Goal: Information Seeking & Learning: Learn about a topic

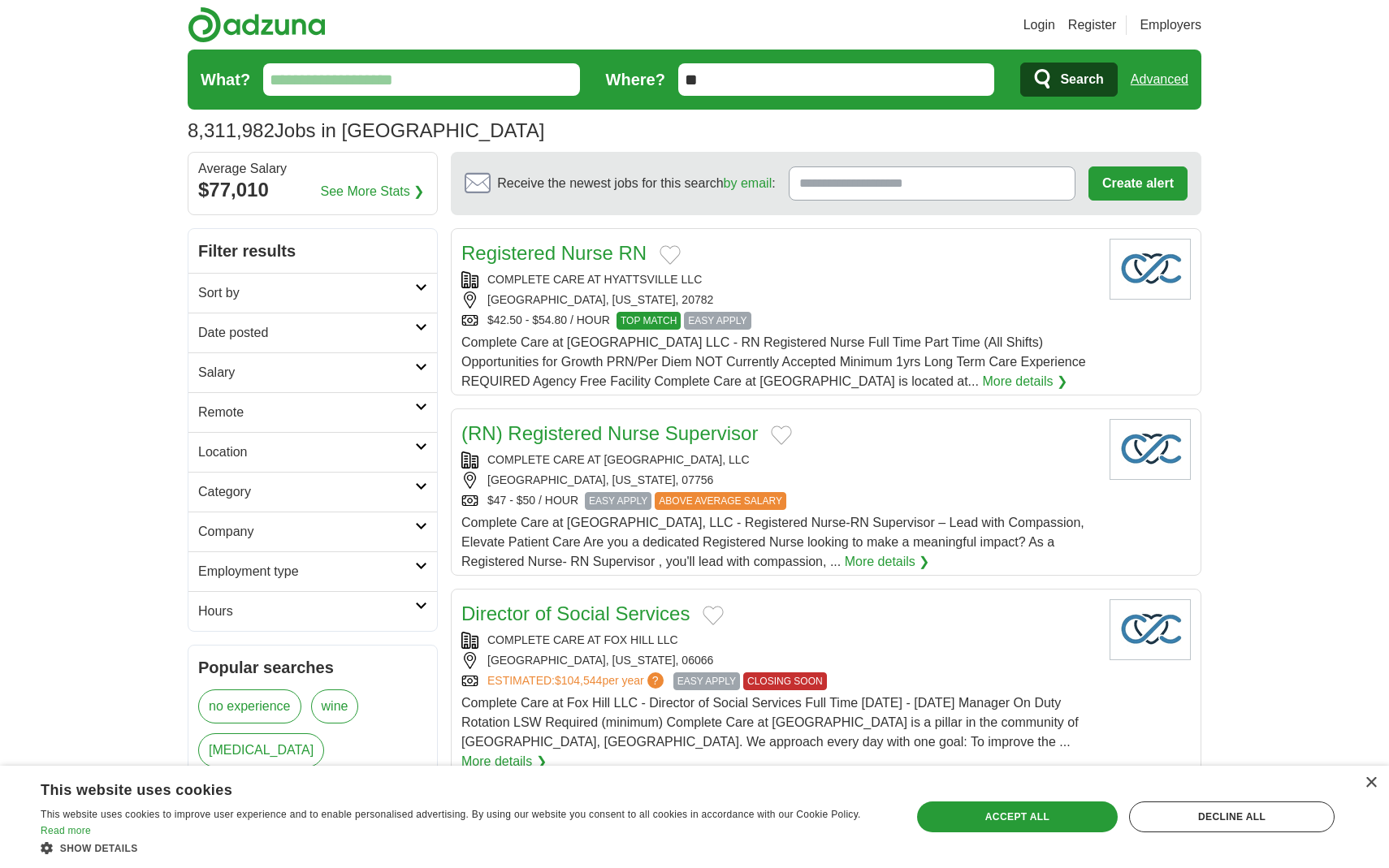
click at [370, 281] on link "Sort by" at bounding box center [313, 292] width 249 height 40
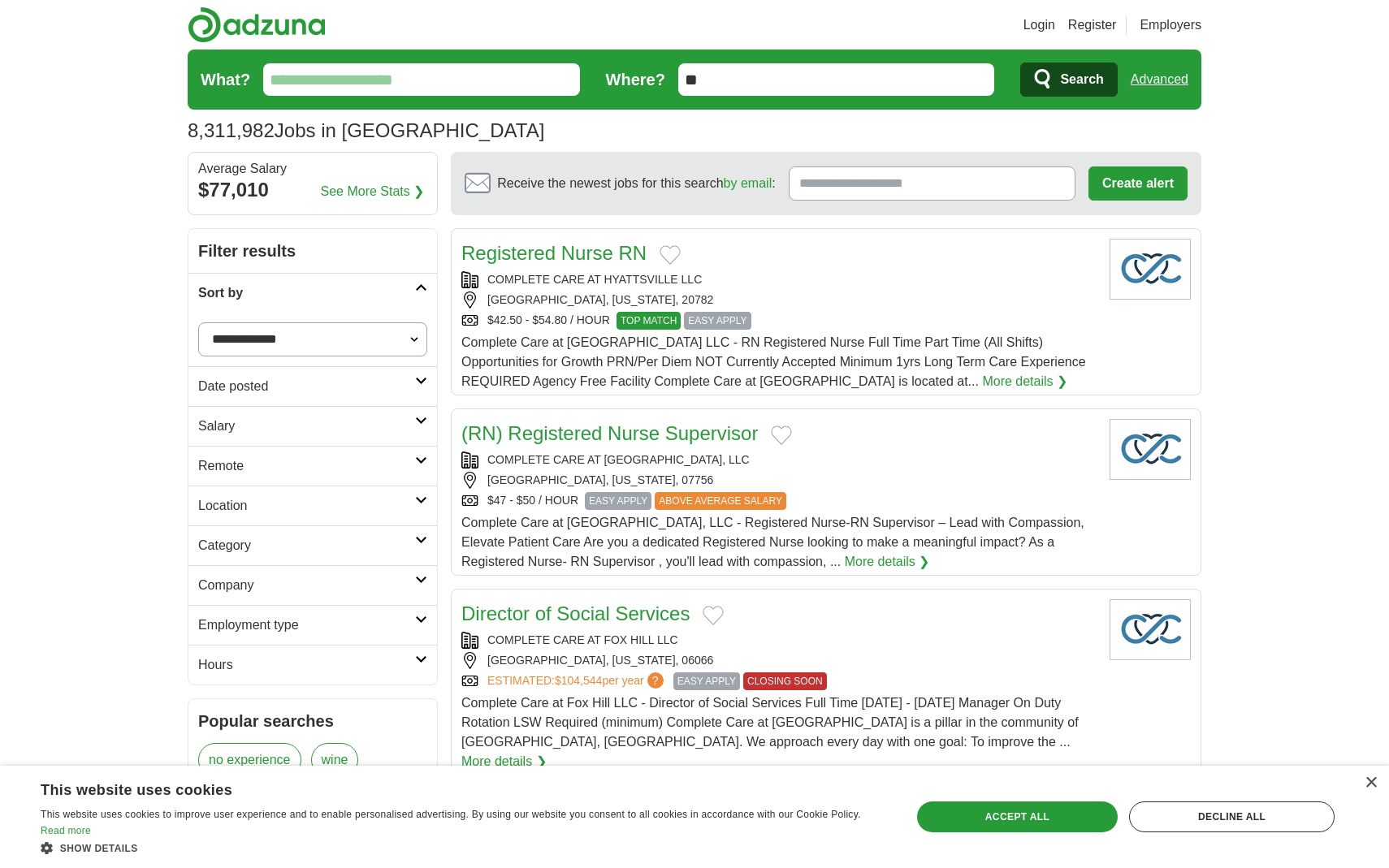
click at [370, 287] on h2 "Sort by" at bounding box center [307, 293] width 217 height 20
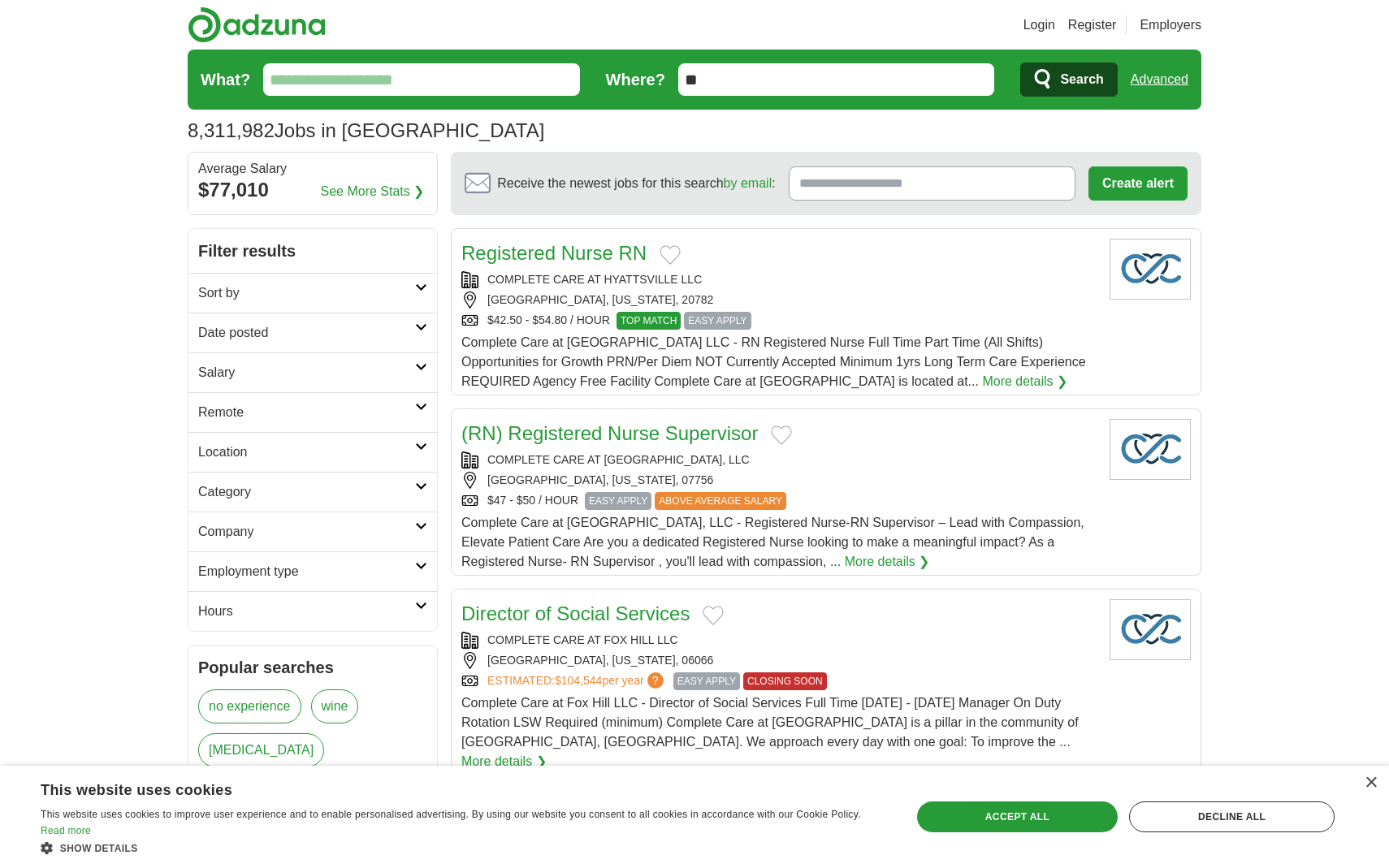
click at [370, 321] on link "Date posted" at bounding box center [313, 332] width 249 height 40
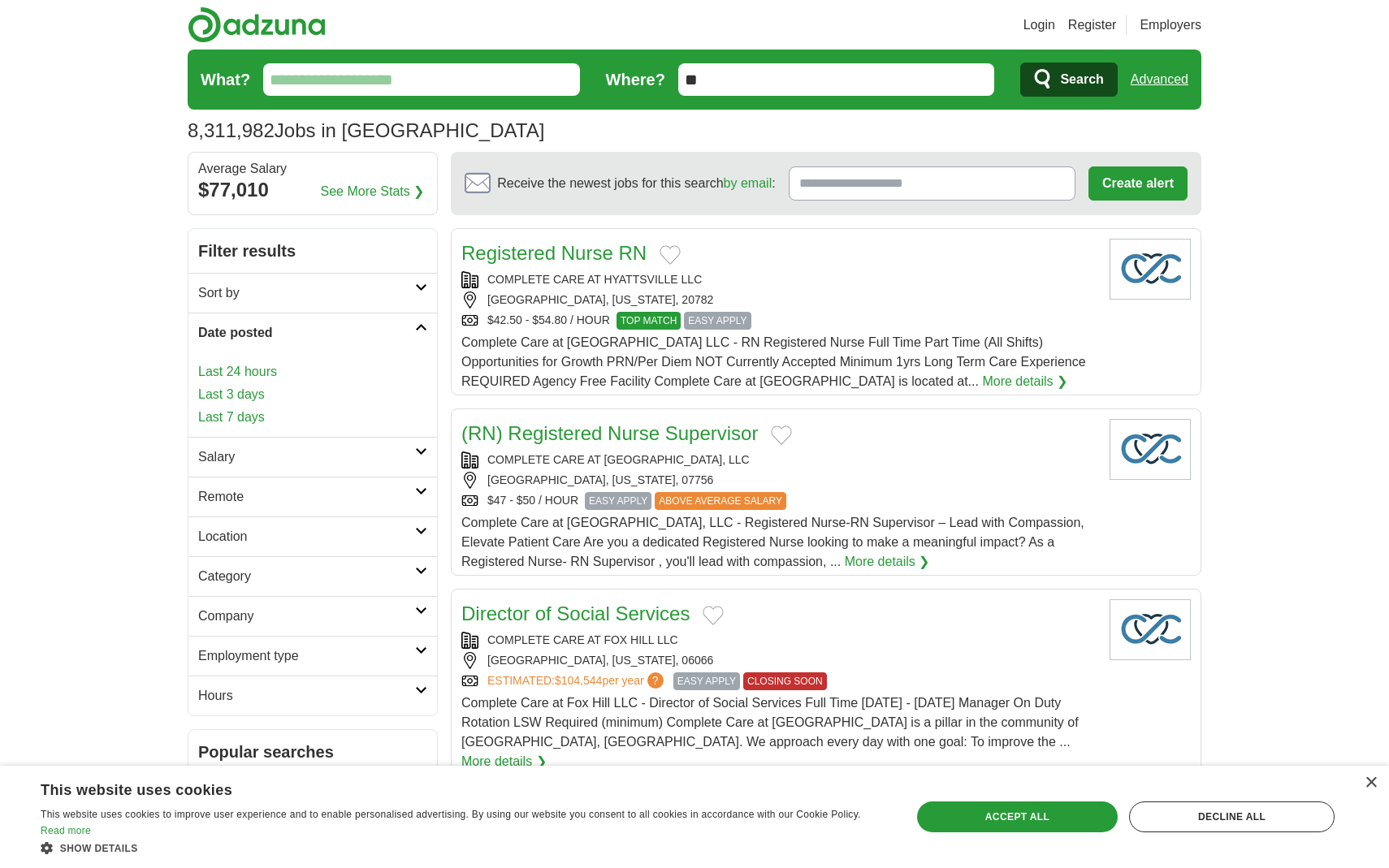
click at [369, 332] on h2 "Date posted" at bounding box center [307, 333] width 217 height 20
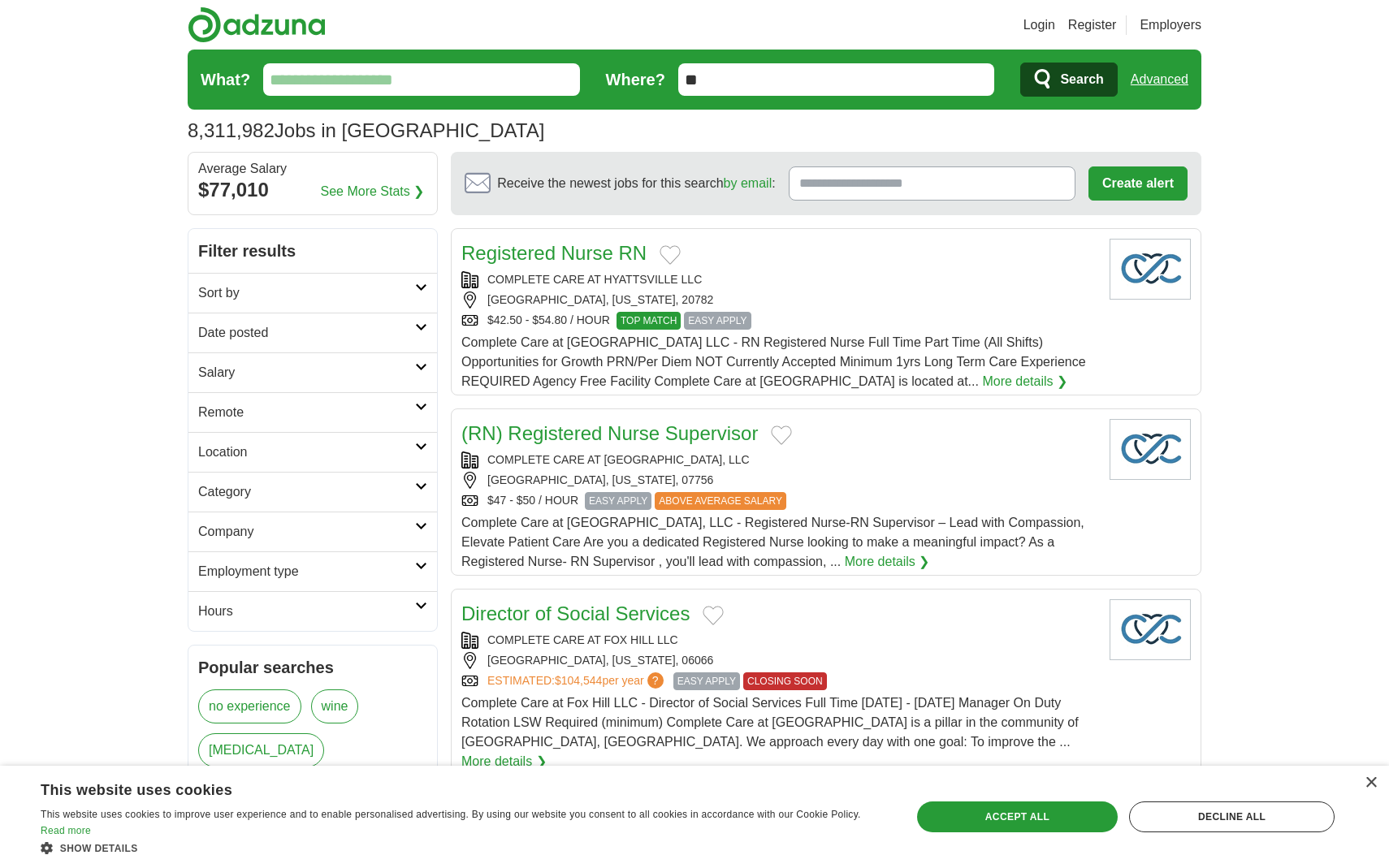
click at [369, 332] on h2 "Date posted" at bounding box center [307, 333] width 217 height 20
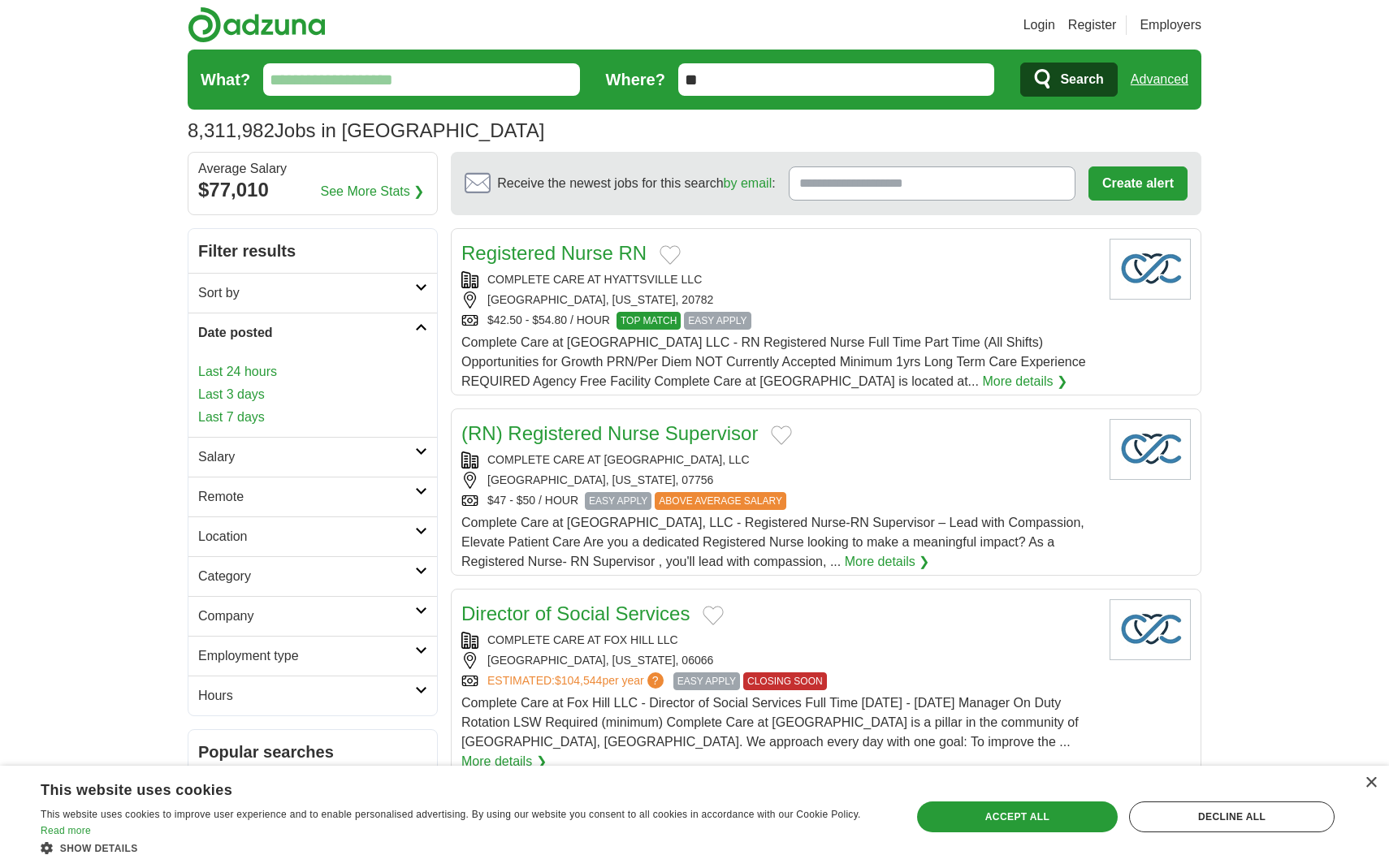
click at [259, 392] on link "Last 3 days" at bounding box center [313, 395] width 229 height 20
click at [301, 445] on link "Salary" at bounding box center [313, 456] width 249 height 40
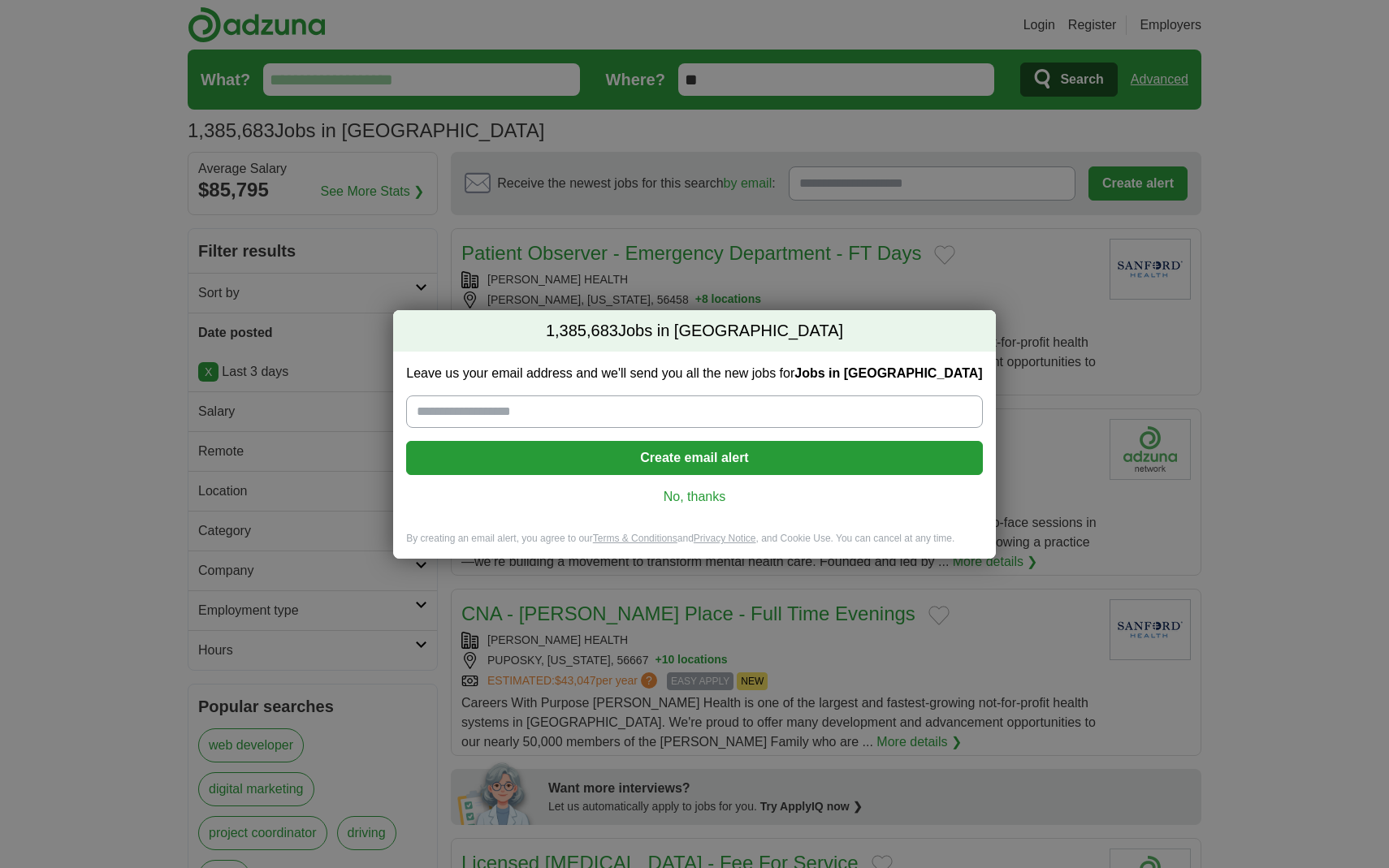
click at [716, 494] on link "No, thanks" at bounding box center [694, 497] width 550 height 18
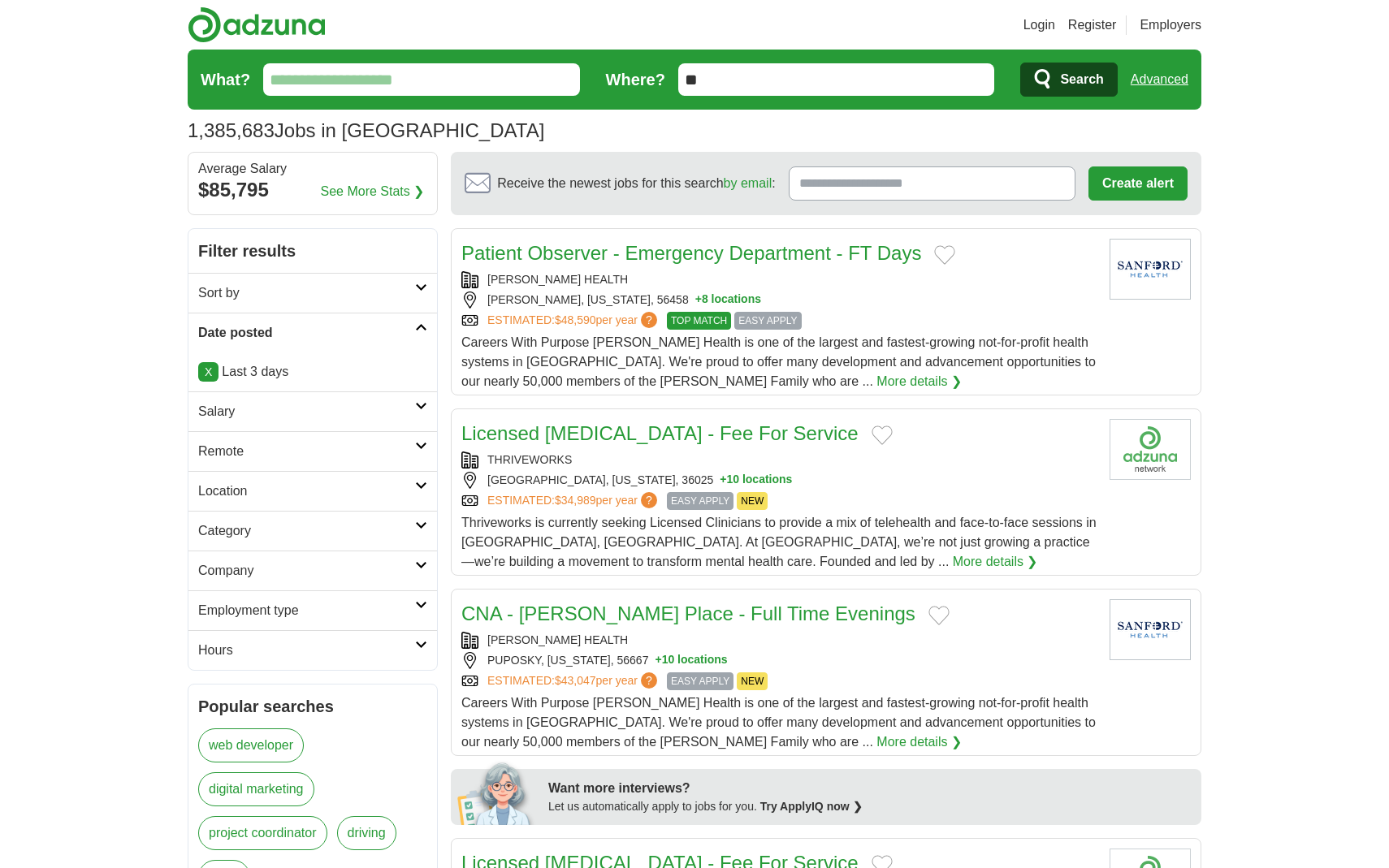
click at [362, 417] on h2 "Salary" at bounding box center [307, 412] width 217 height 20
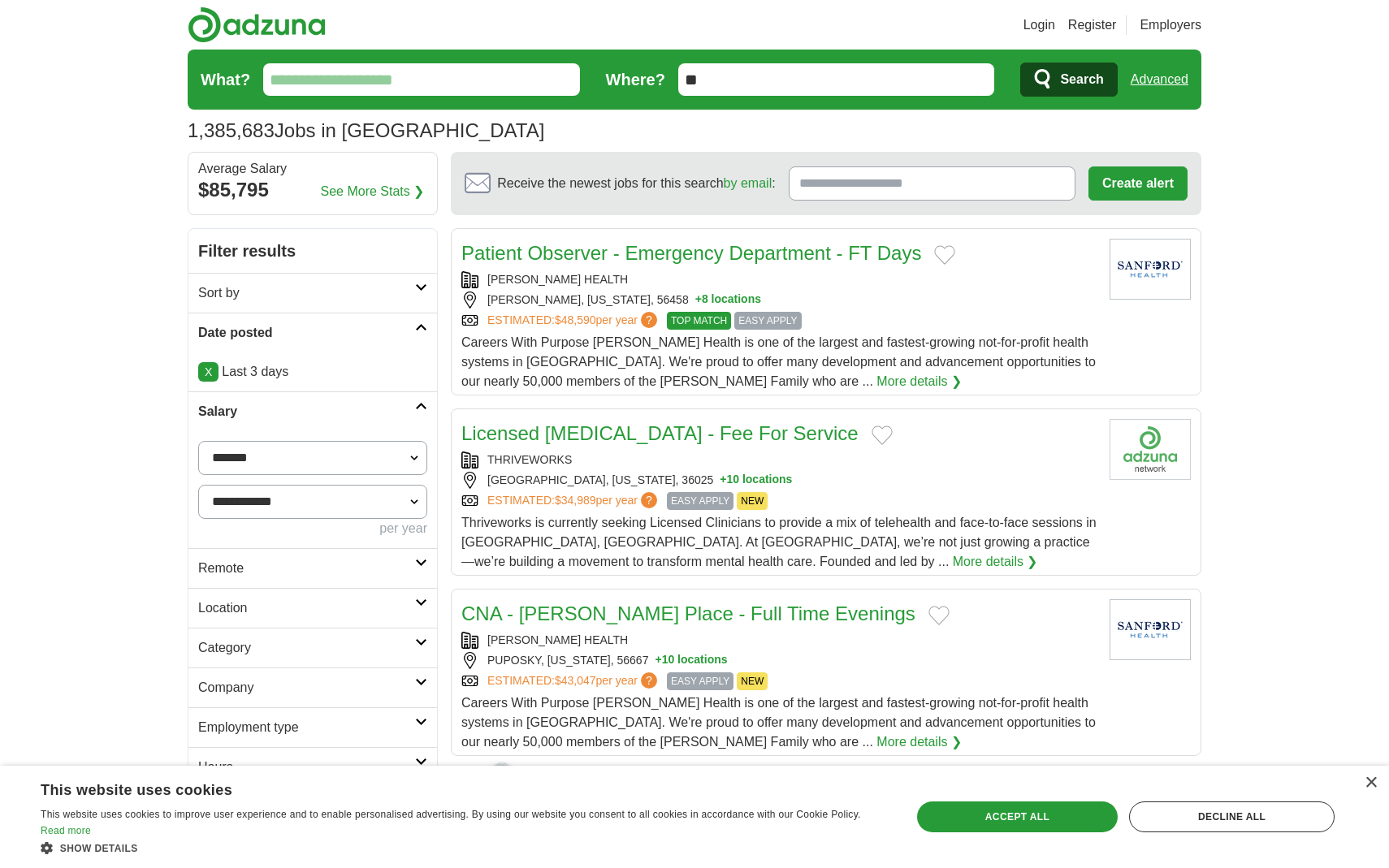
click at [300, 742] on link "Employment type" at bounding box center [313, 727] width 249 height 40
